Goal: Transaction & Acquisition: Purchase product/service

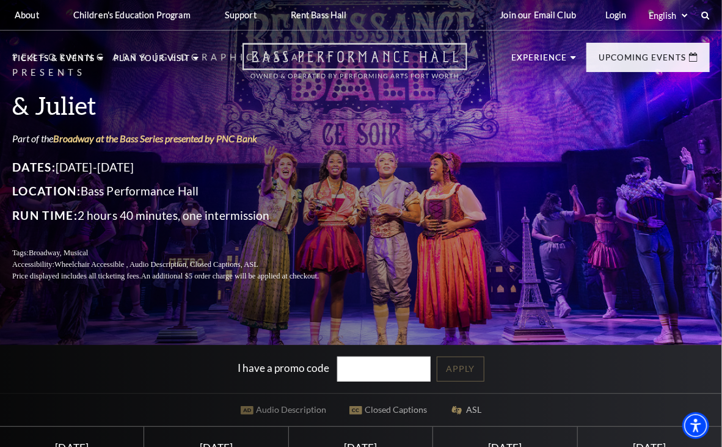
click at [391, 49] on icon "Open this option" at bounding box center [354, 61] width 225 height 36
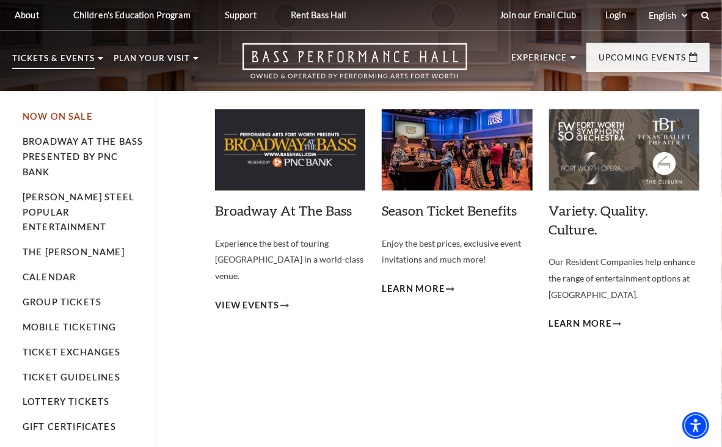
click at [55, 113] on link "Now On Sale" at bounding box center [58, 116] width 70 height 10
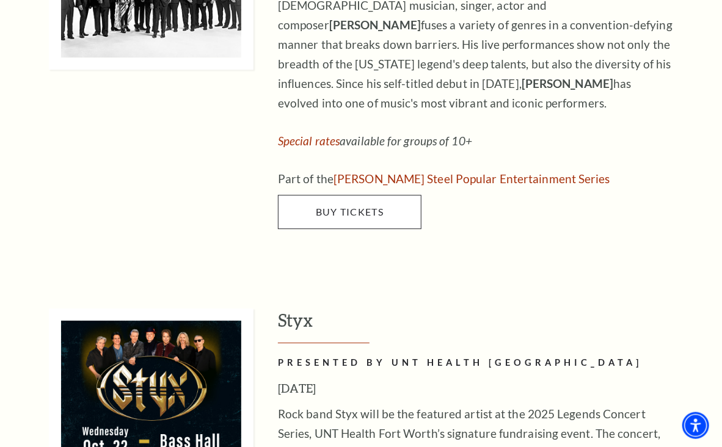
scroll to position [1296, 0]
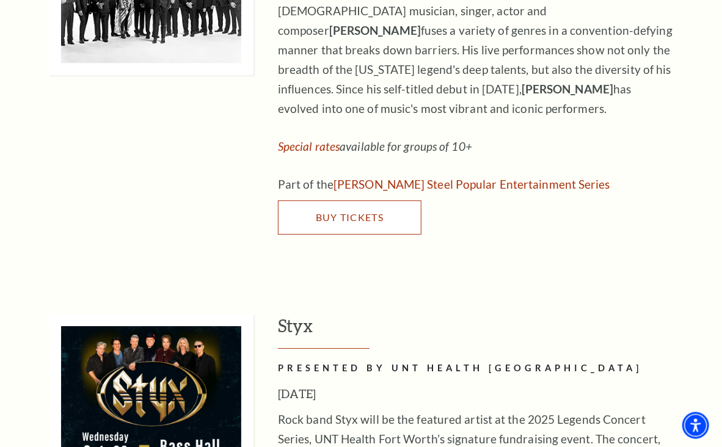
click at [326, 212] on span "Buy Tickets" at bounding box center [350, 218] width 68 height 12
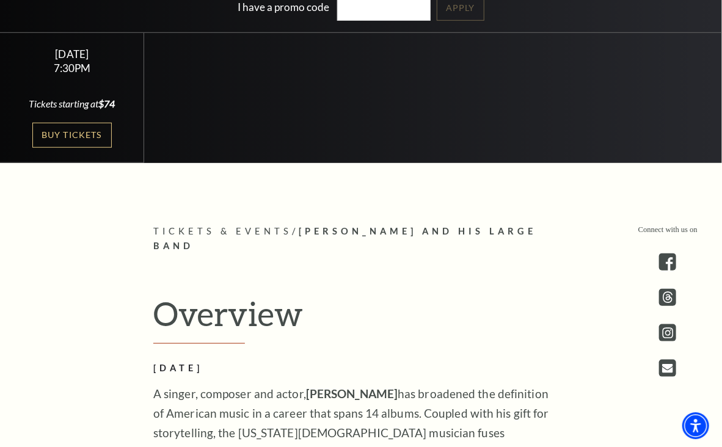
scroll to position [342, 0]
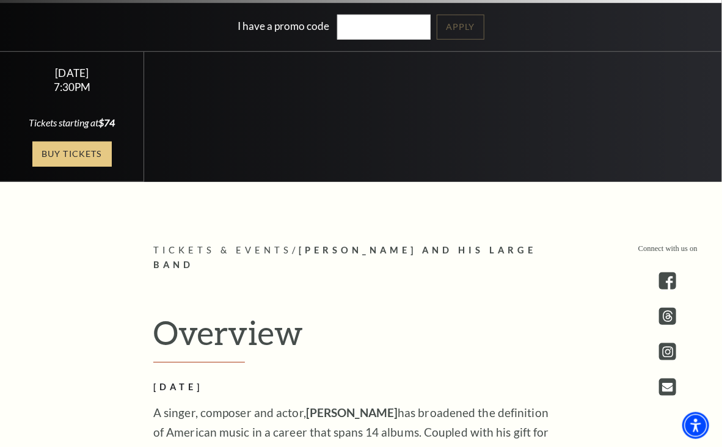
click at [78, 156] on link "Buy Tickets" at bounding box center [71, 154] width 79 height 25
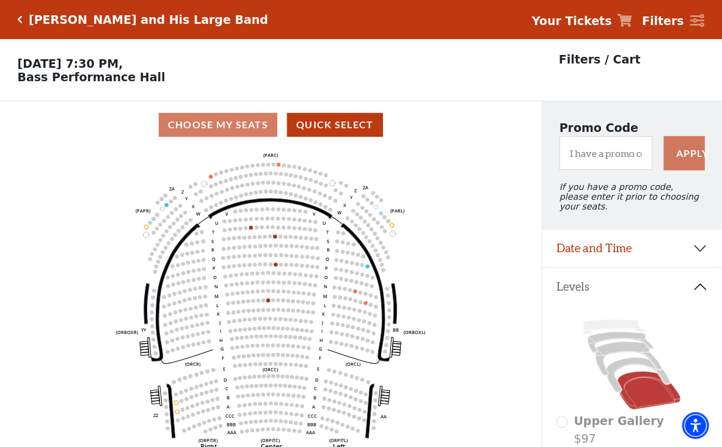
scroll to position [56, 0]
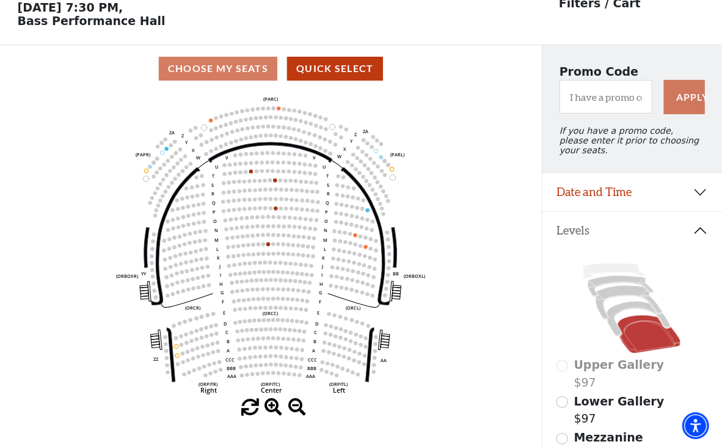
click at [636, 306] on icon at bounding box center [631, 308] width 151 height 95
click at [639, 302] on icon at bounding box center [638, 319] width 63 height 35
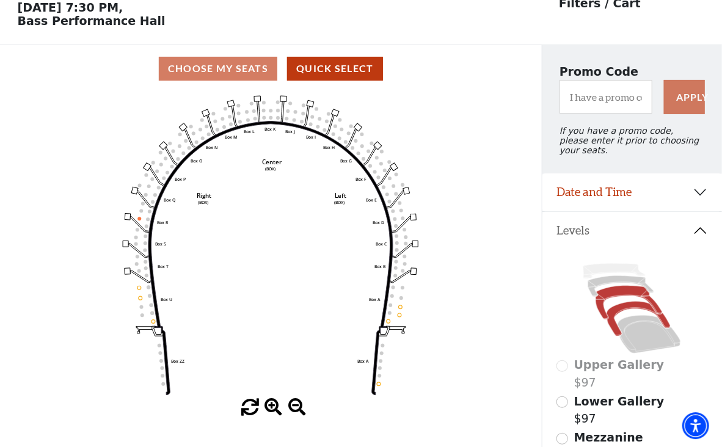
click at [623, 291] on icon at bounding box center [629, 303] width 67 height 34
